Goal: Check status: Check status

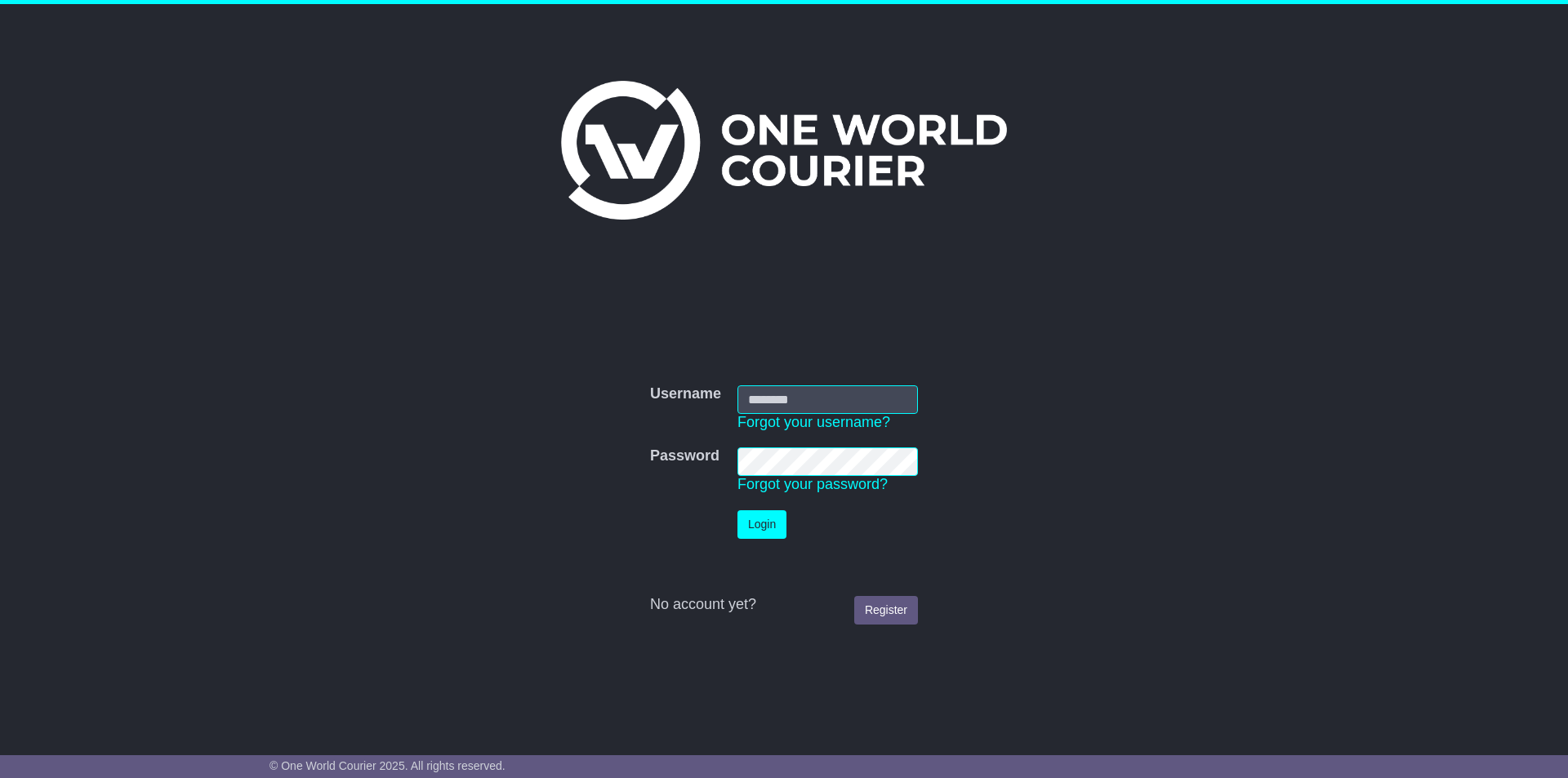
drag, startPoint x: 0, startPoint y: 0, endPoint x: 832, endPoint y: 394, distance: 920.6
click at [832, 394] on input "Username" at bounding box center [827, 399] width 181 height 29
type input "**********"
click at [808, 486] on link "Forgot your password?" at bounding box center [812, 484] width 150 height 17
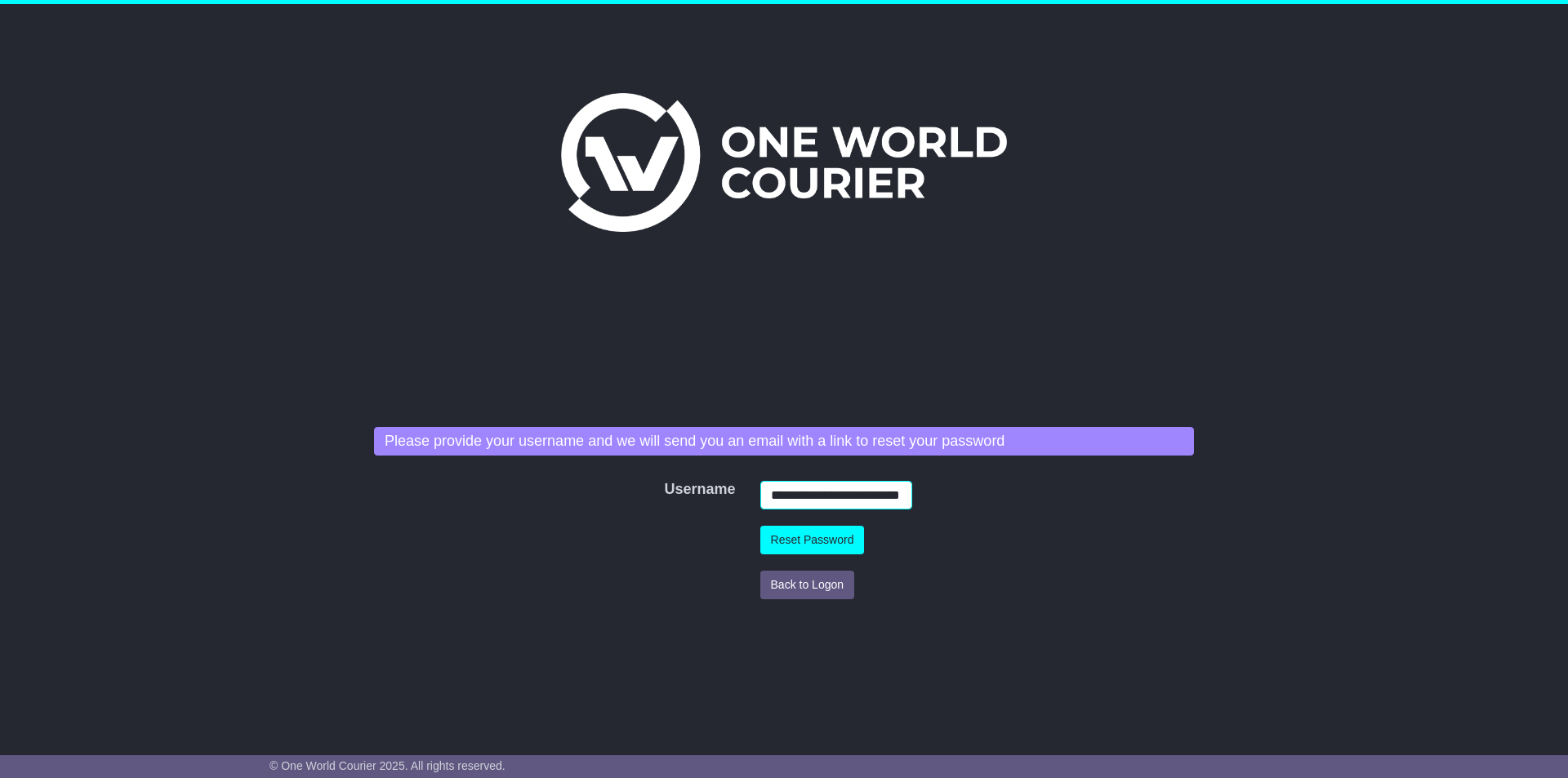
scroll to position [0, 10]
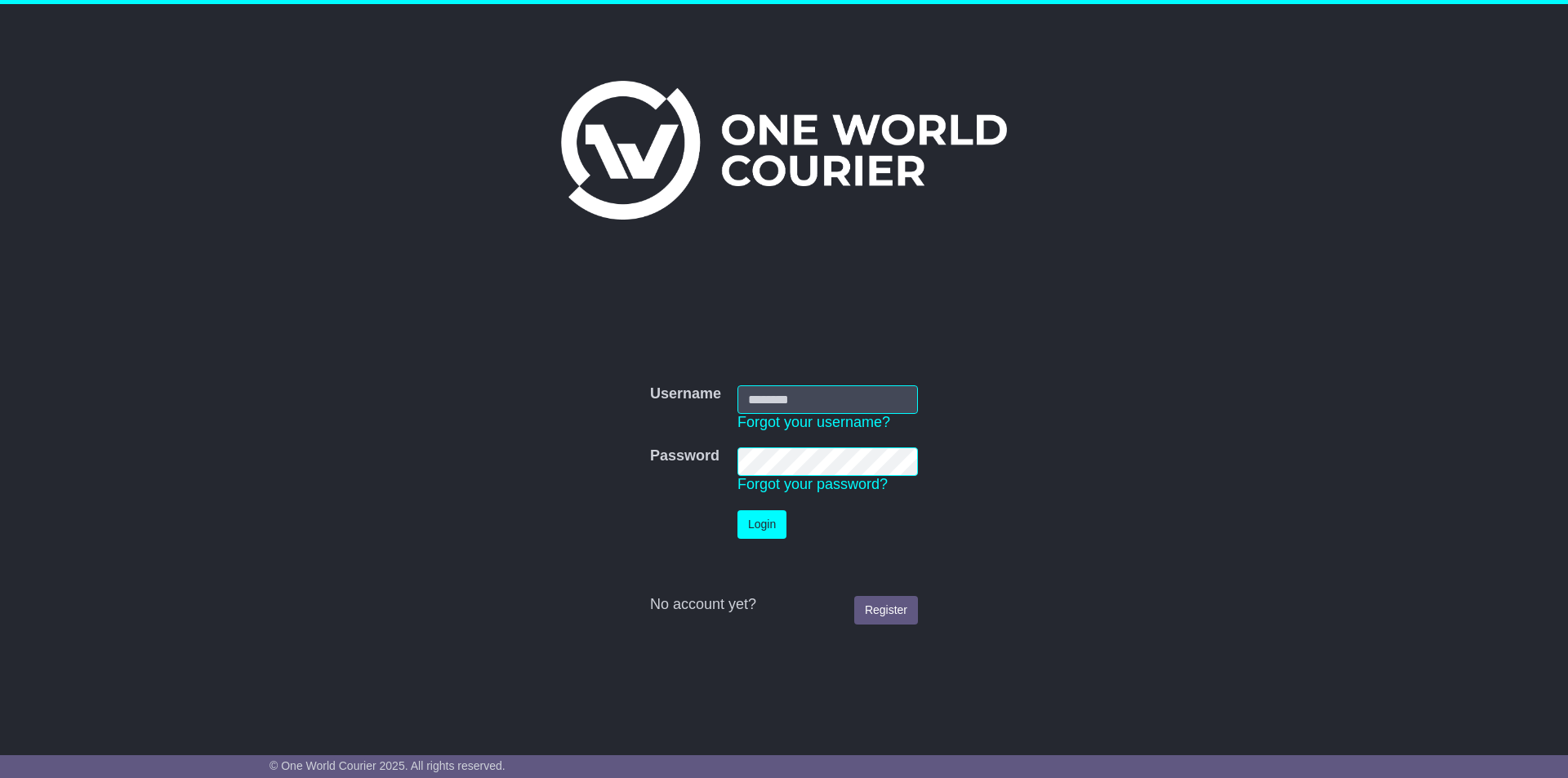
click at [814, 407] on input "Username" at bounding box center [827, 399] width 181 height 29
type input "**********"
click button "Login" at bounding box center [761, 524] width 49 height 29
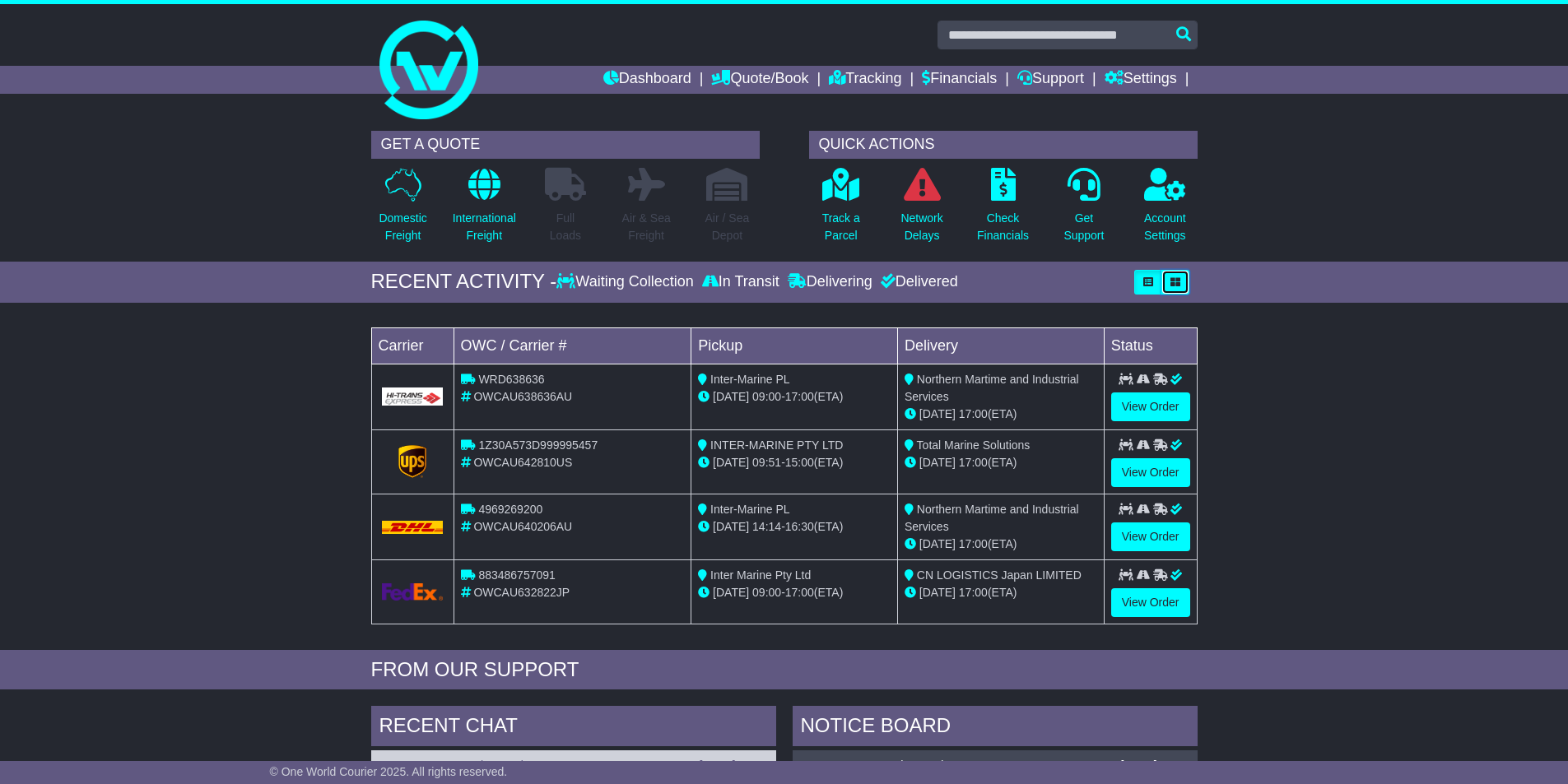
click at [1172, 274] on button "button" at bounding box center [1175, 282] width 28 height 25
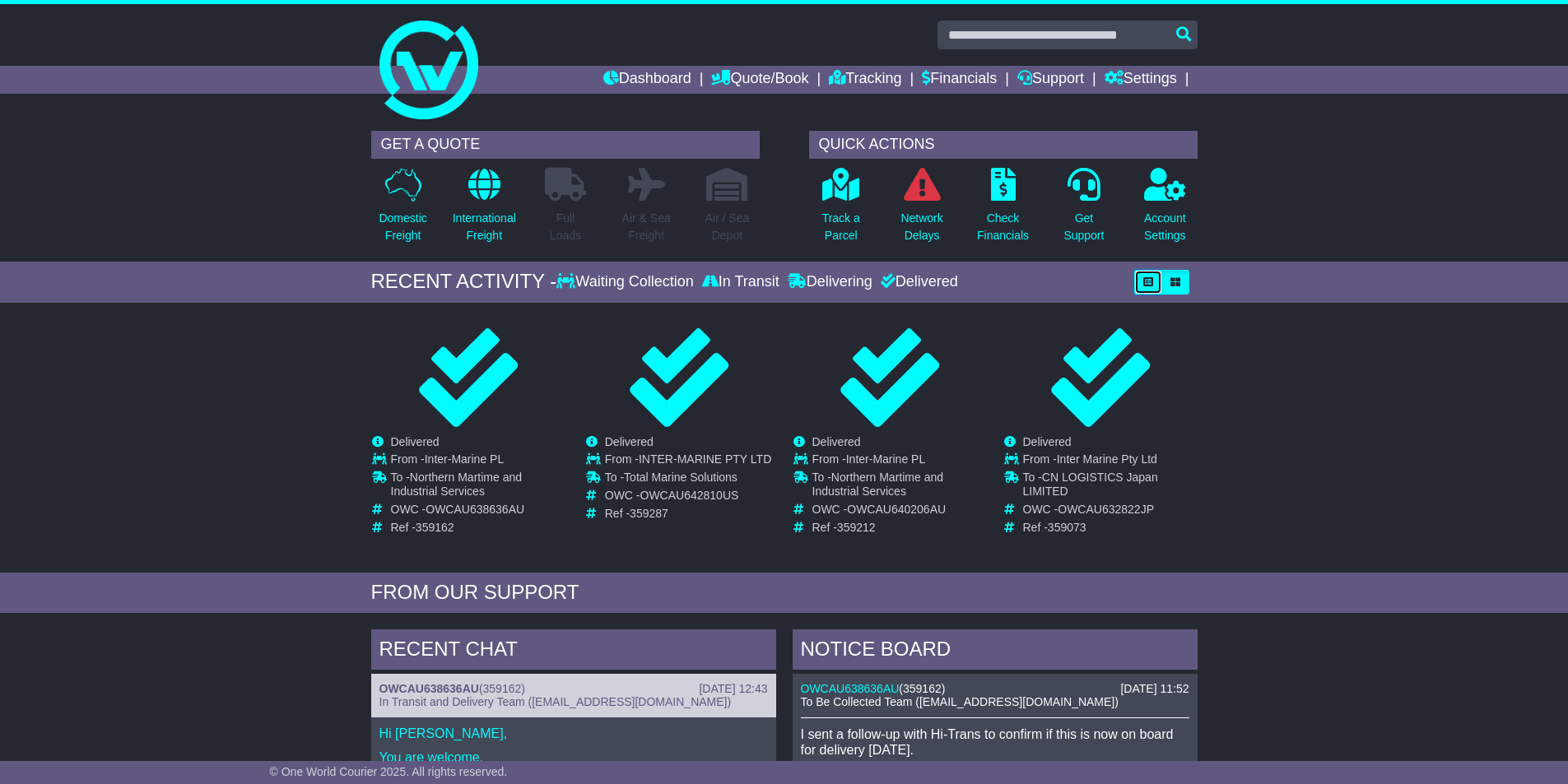
click at [1142, 287] on button "button" at bounding box center [1148, 282] width 28 height 25
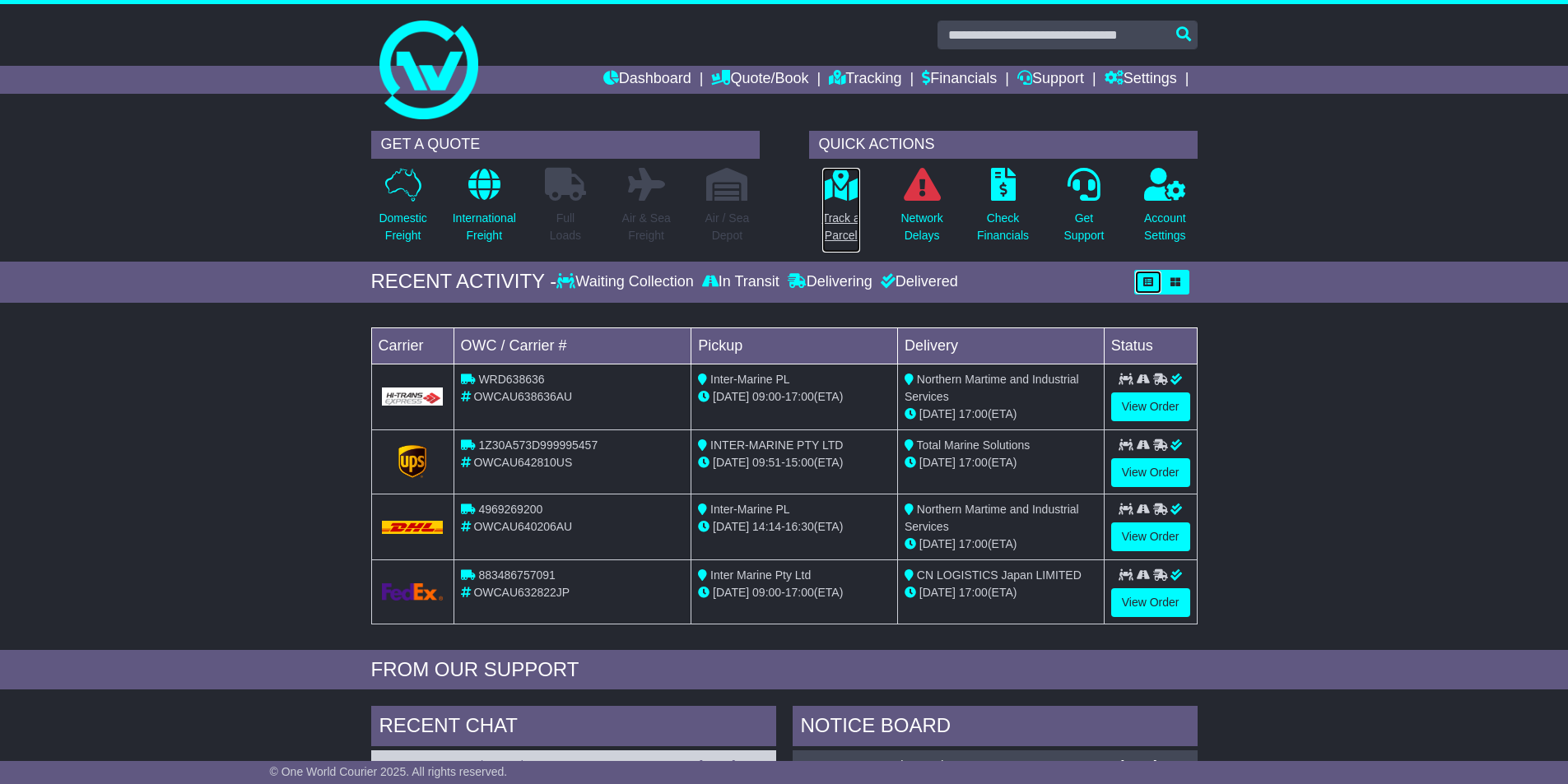
click at [845, 214] on p "Track a Parcel" at bounding box center [840, 227] width 38 height 34
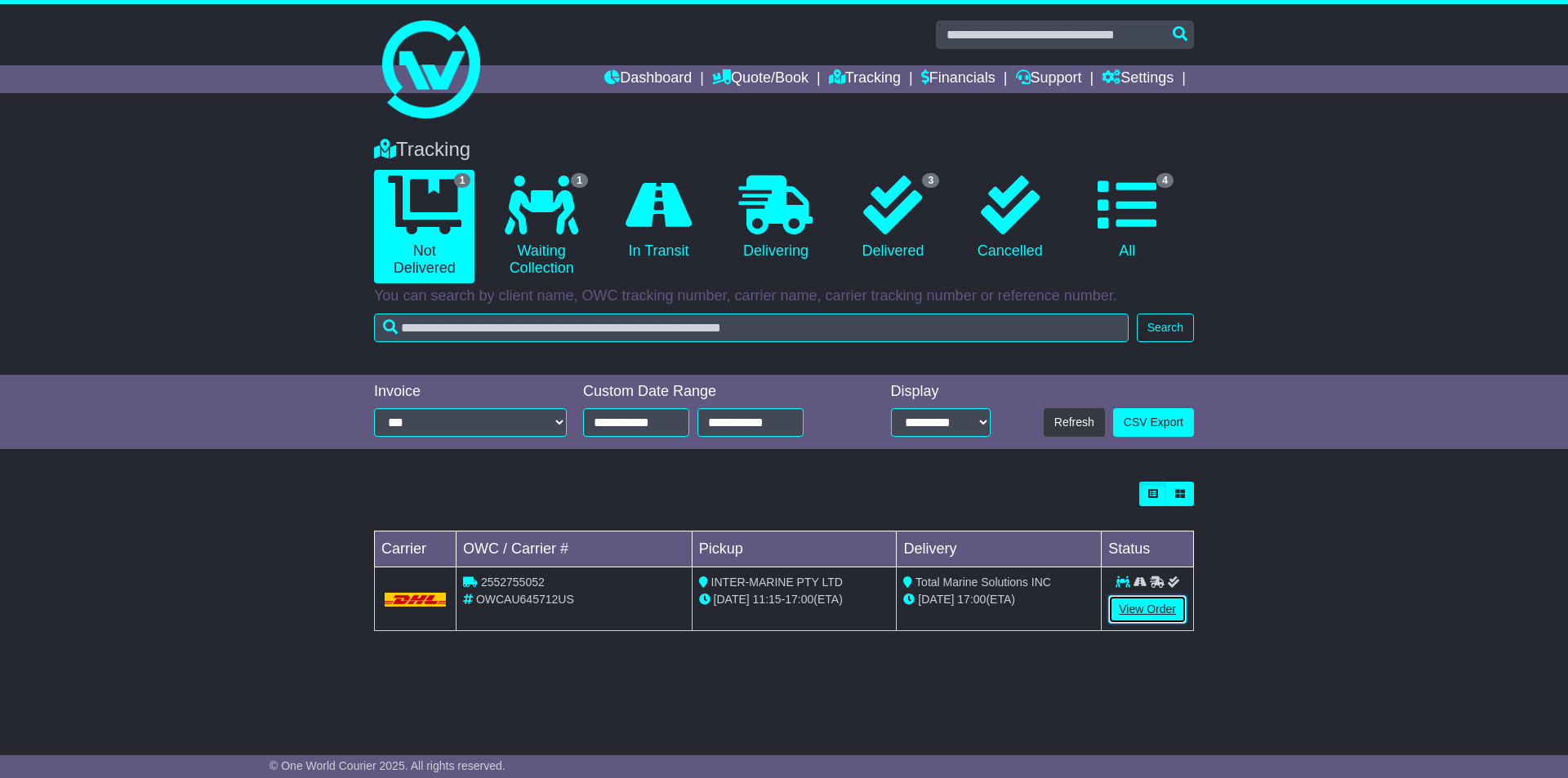
click at [1159, 616] on link "View Order" at bounding box center [1148, 610] width 78 height 29
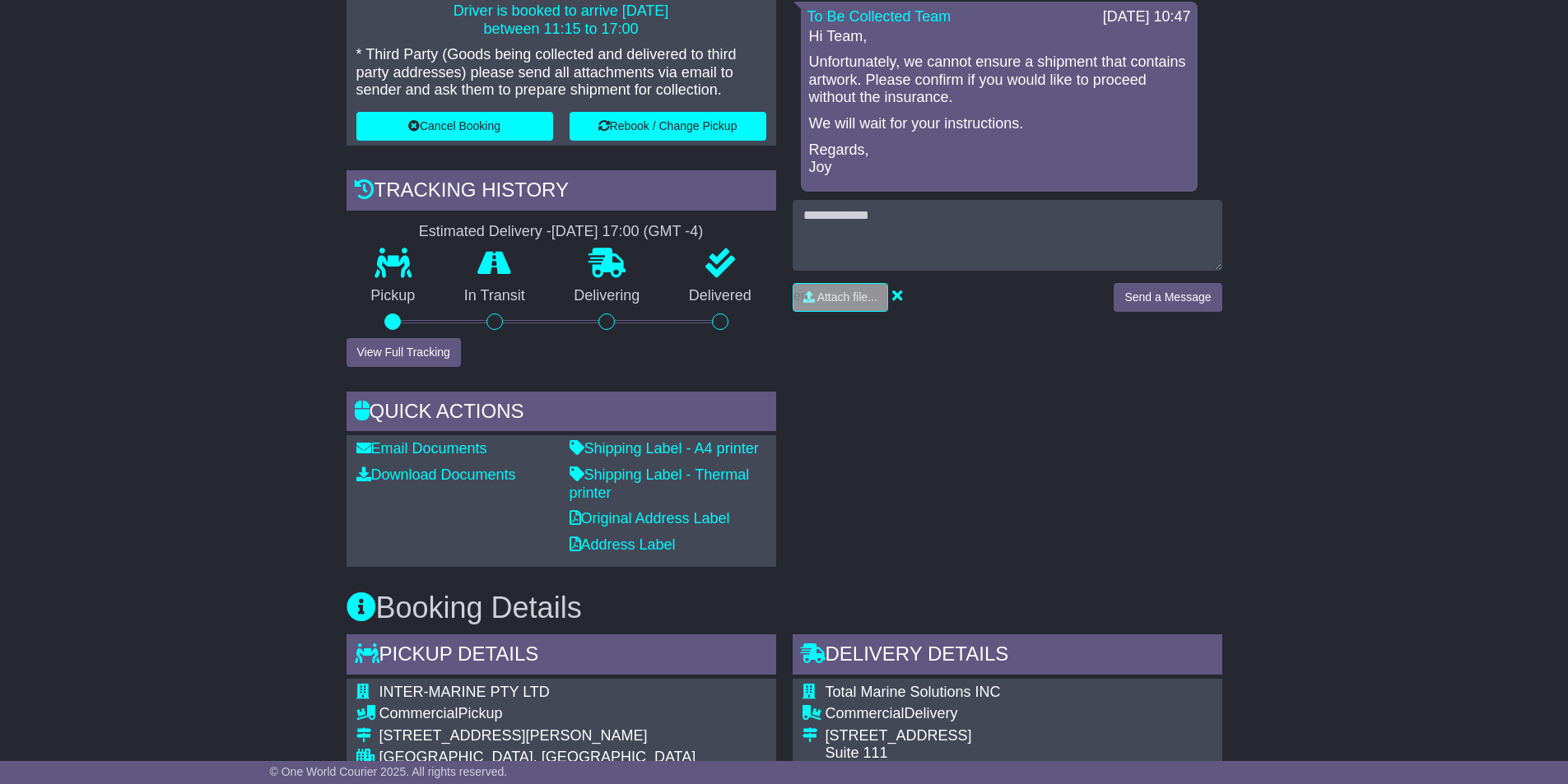
scroll to position [576, 0]
